Goal: Transaction & Acquisition: Purchase product/service

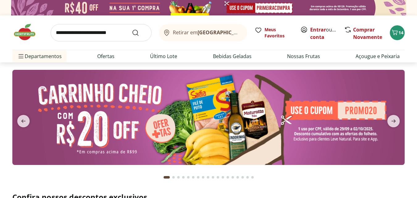
type input "*"
type input "**"
